Goal: Information Seeking & Learning: Learn about a topic

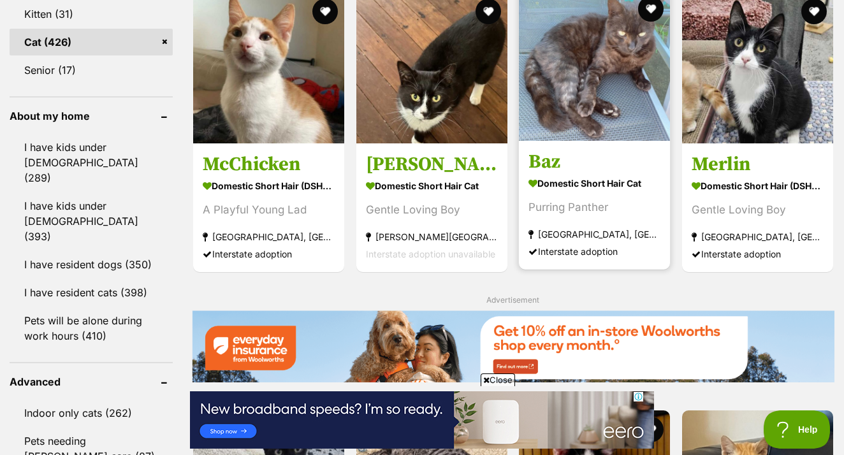
scroll to position [1415, 0]
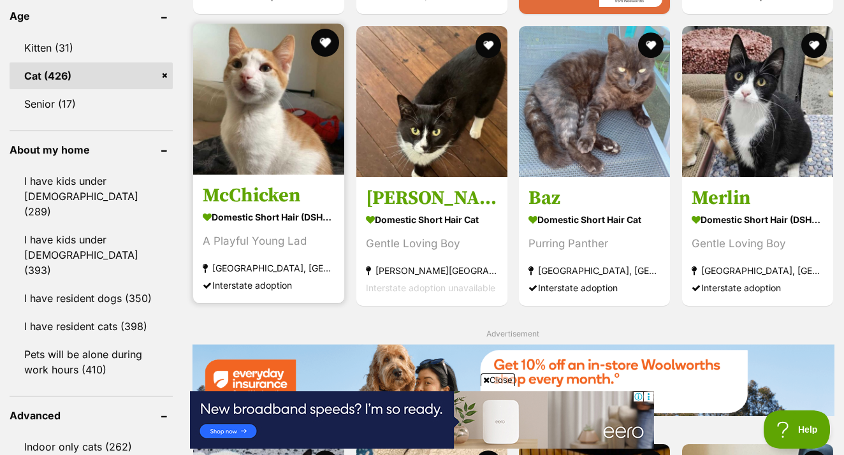
click at [311, 45] on button "favourite" at bounding box center [325, 43] width 28 height 28
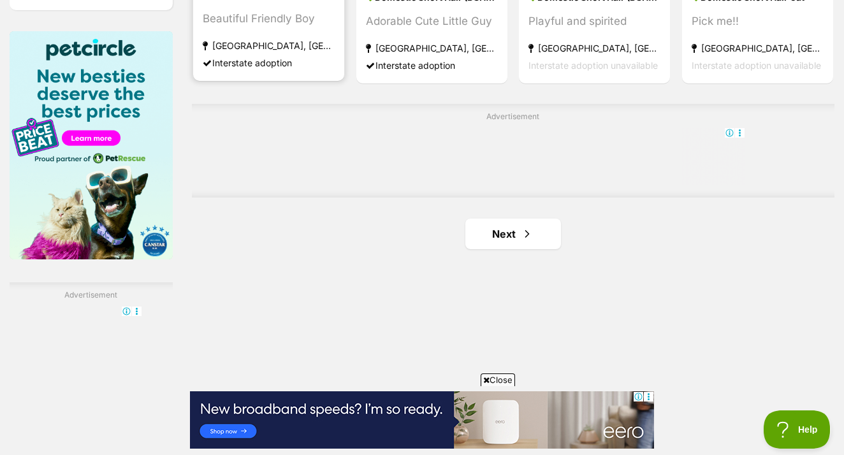
scroll to position [2151, 0]
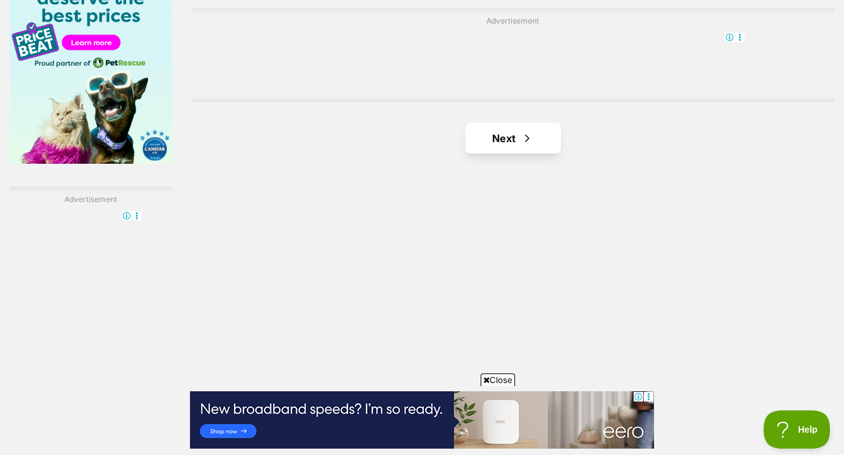
click at [485, 154] on link "Next" at bounding box center [513, 138] width 96 height 31
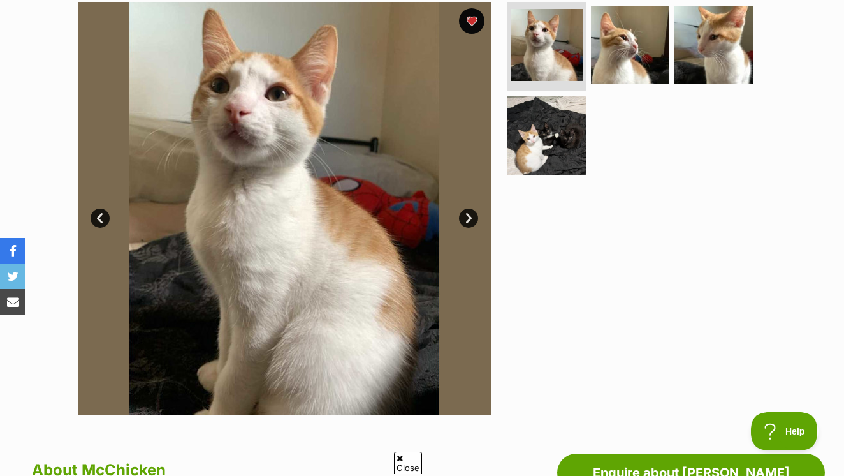
scroll to position [252, 0]
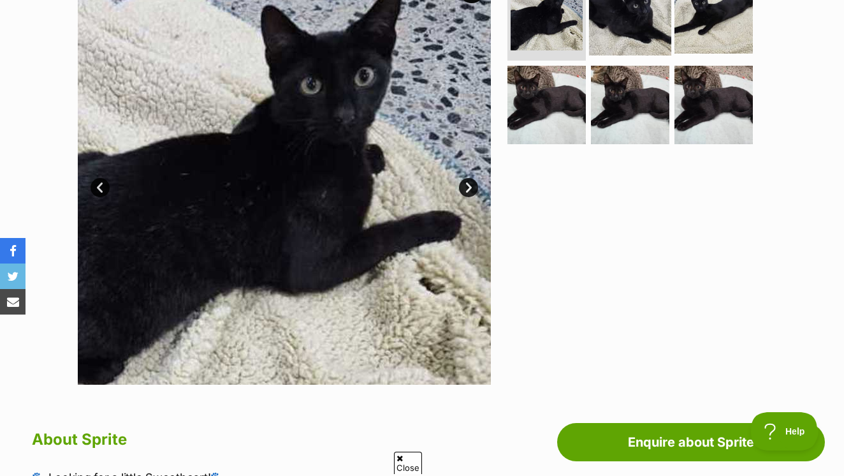
scroll to position [319, 0]
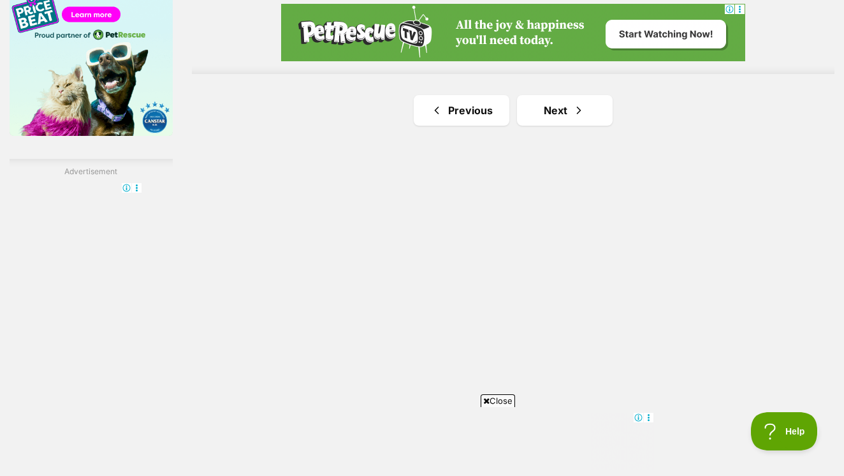
scroll to position [2185, 0]
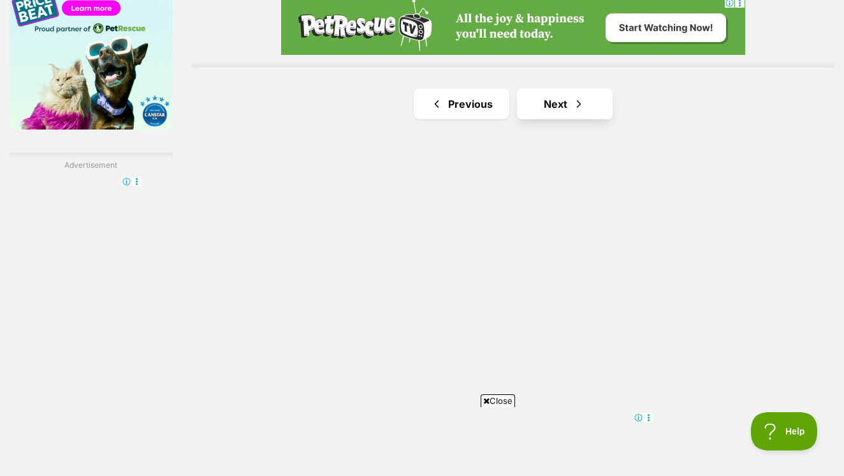
click at [536, 119] on link "Next" at bounding box center [565, 104] width 96 height 31
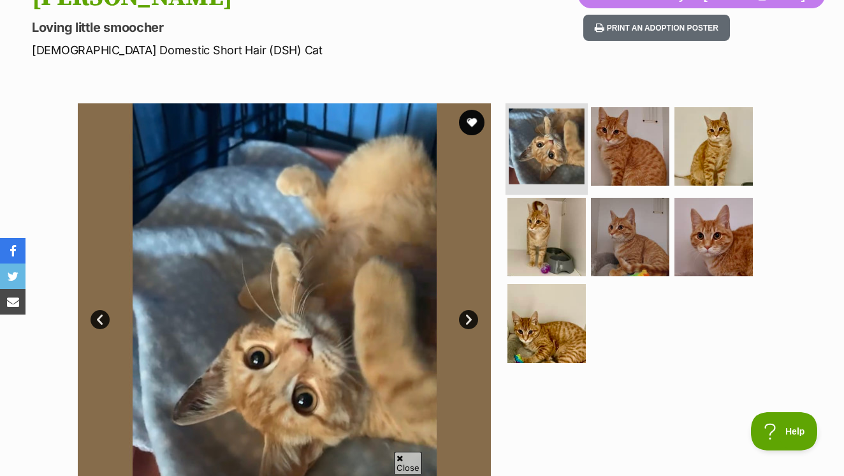
scroll to position [188, 0]
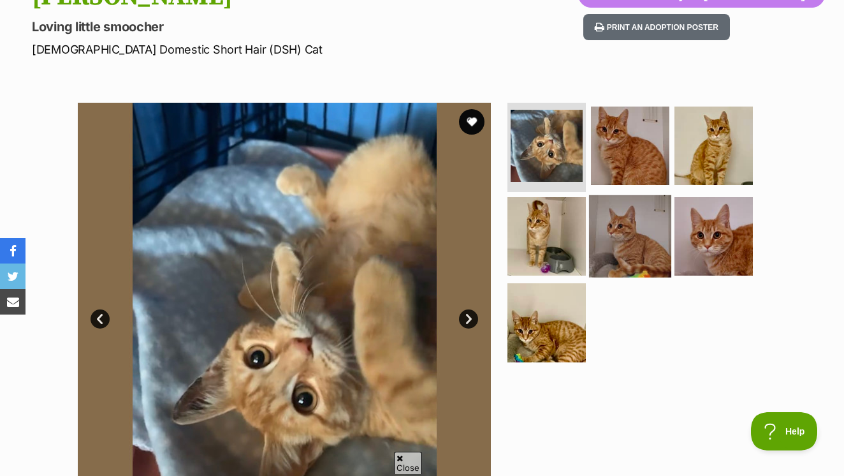
click at [637, 202] on img at bounding box center [630, 235] width 82 height 82
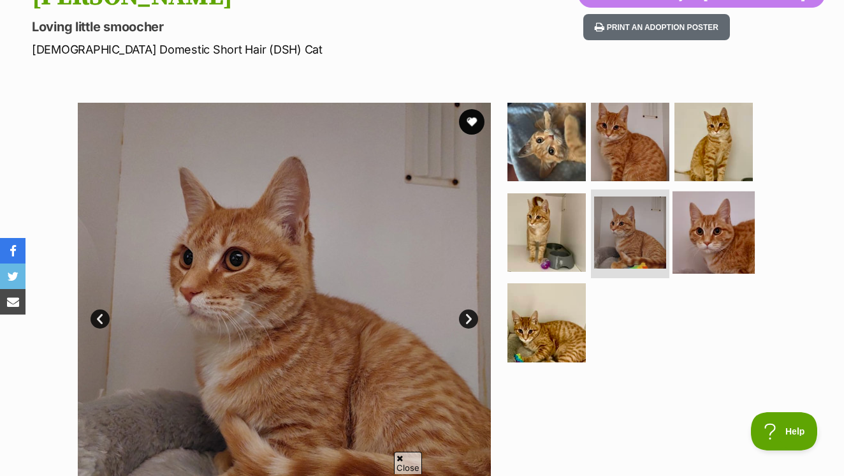
click at [690, 208] on img at bounding box center [714, 232] width 82 height 82
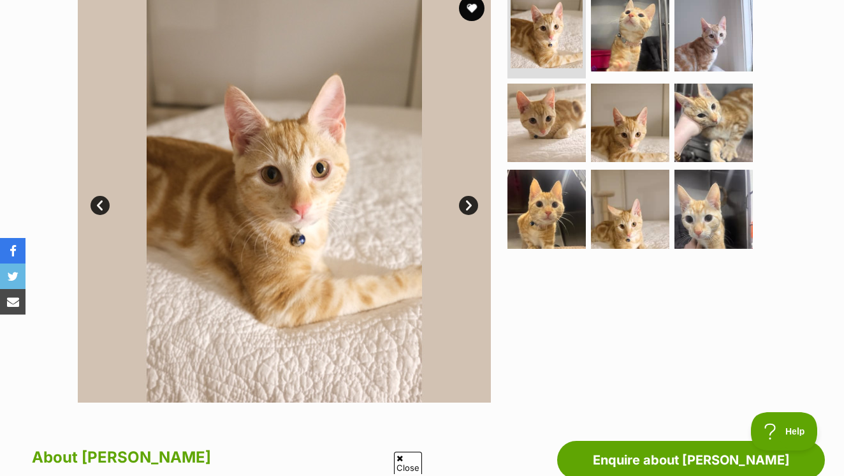
scroll to position [299, 0]
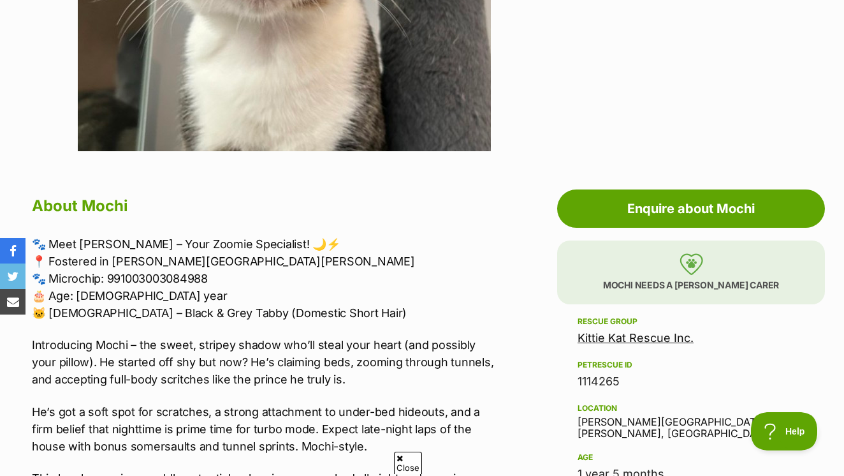
scroll to position [535, 0]
